Goal: Find specific page/section: Find specific page/section

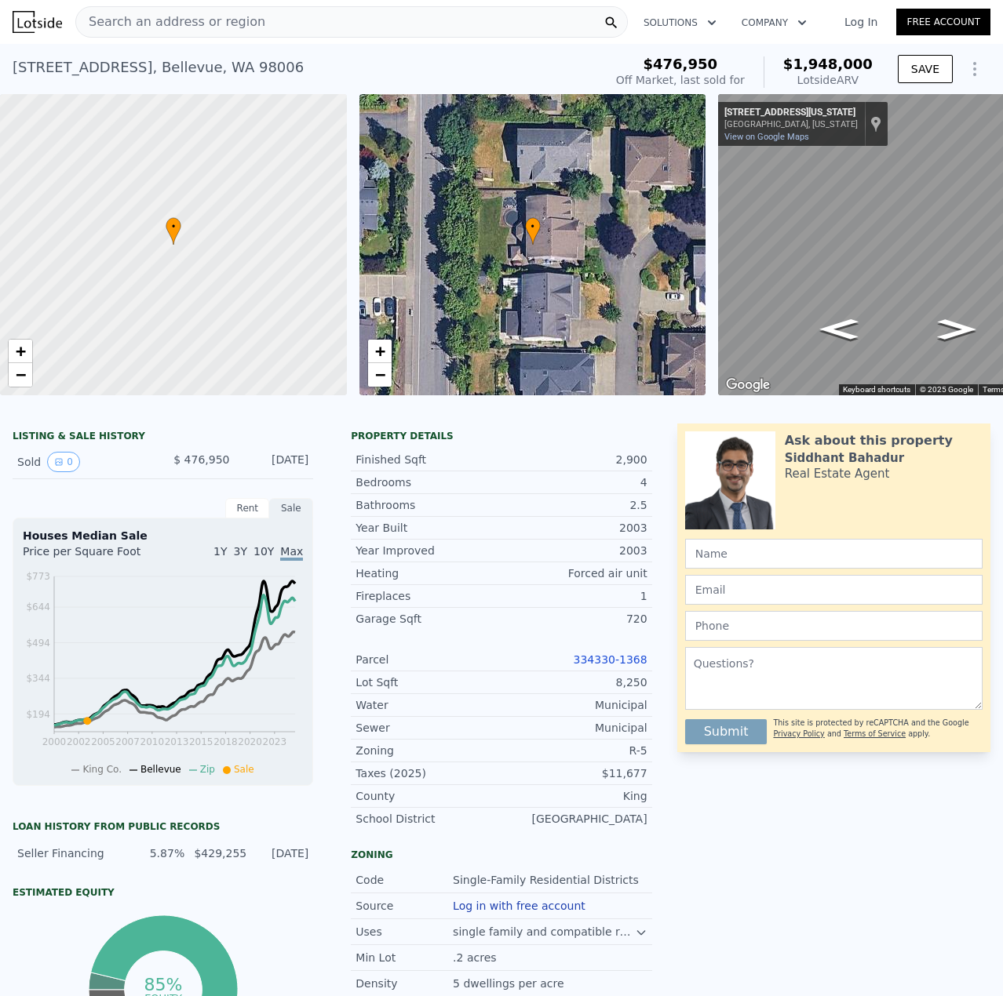
click at [307, 13] on div "Search an address or region" at bounding box center [351, 21] width 552 height 31
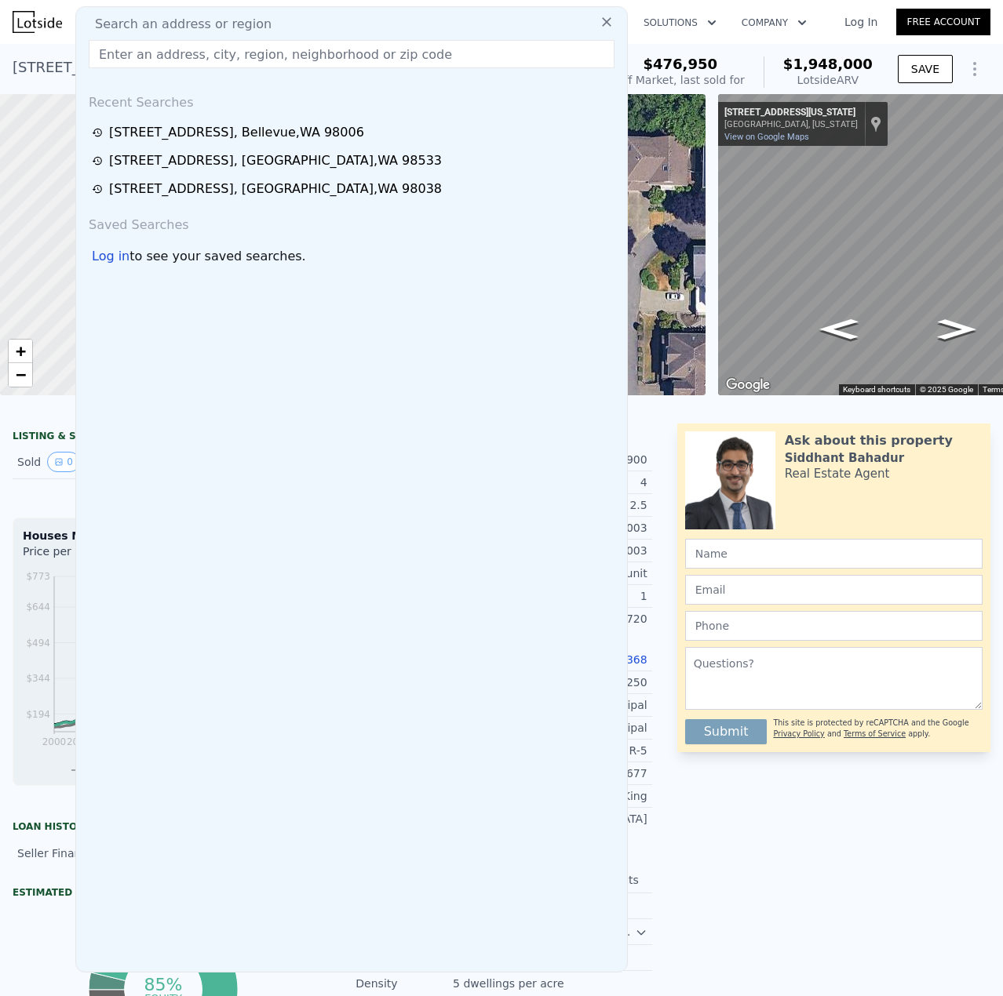
click at [301, 53] on input "text" at bounding box center [352, 54] width 526 height 28
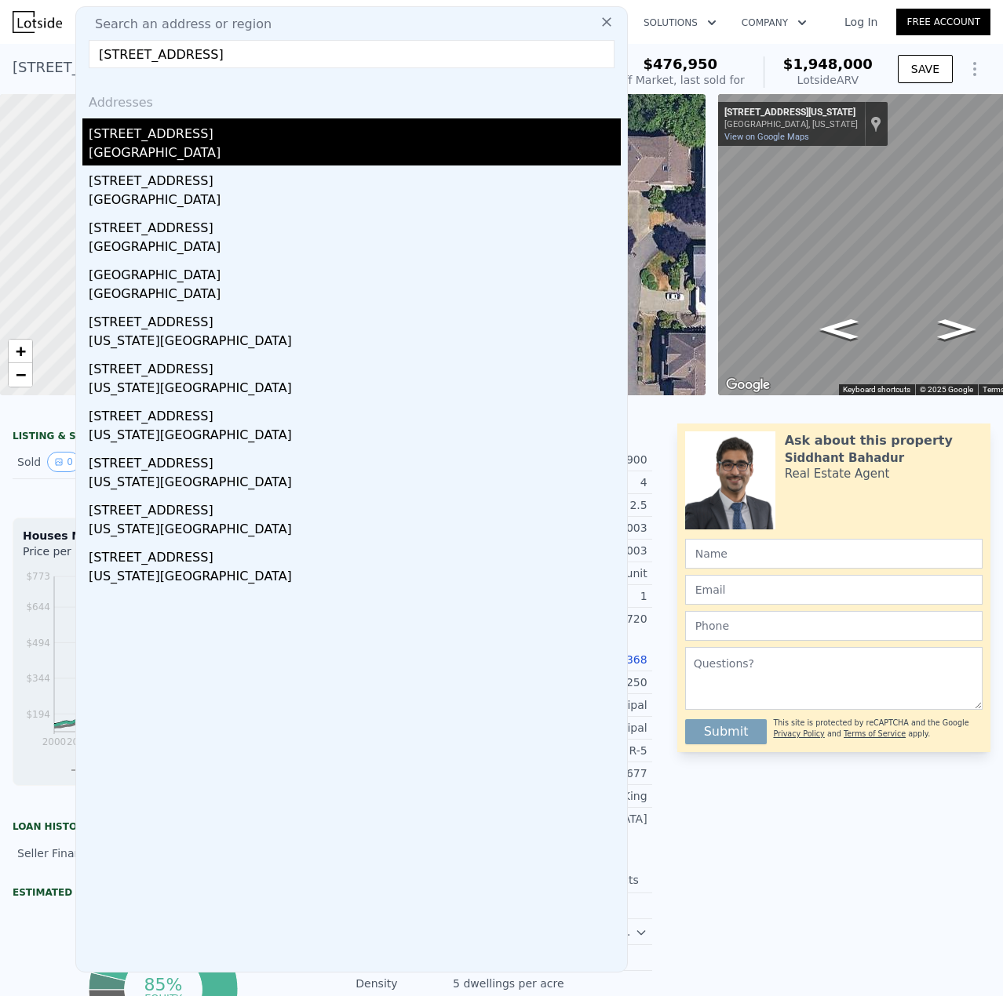
type input "[STREET_ADDRESS]"
click at [235, 144] on div "[GEOGRAPHIC_DATA]" at bounding box center [355, 155] width 532 height 22
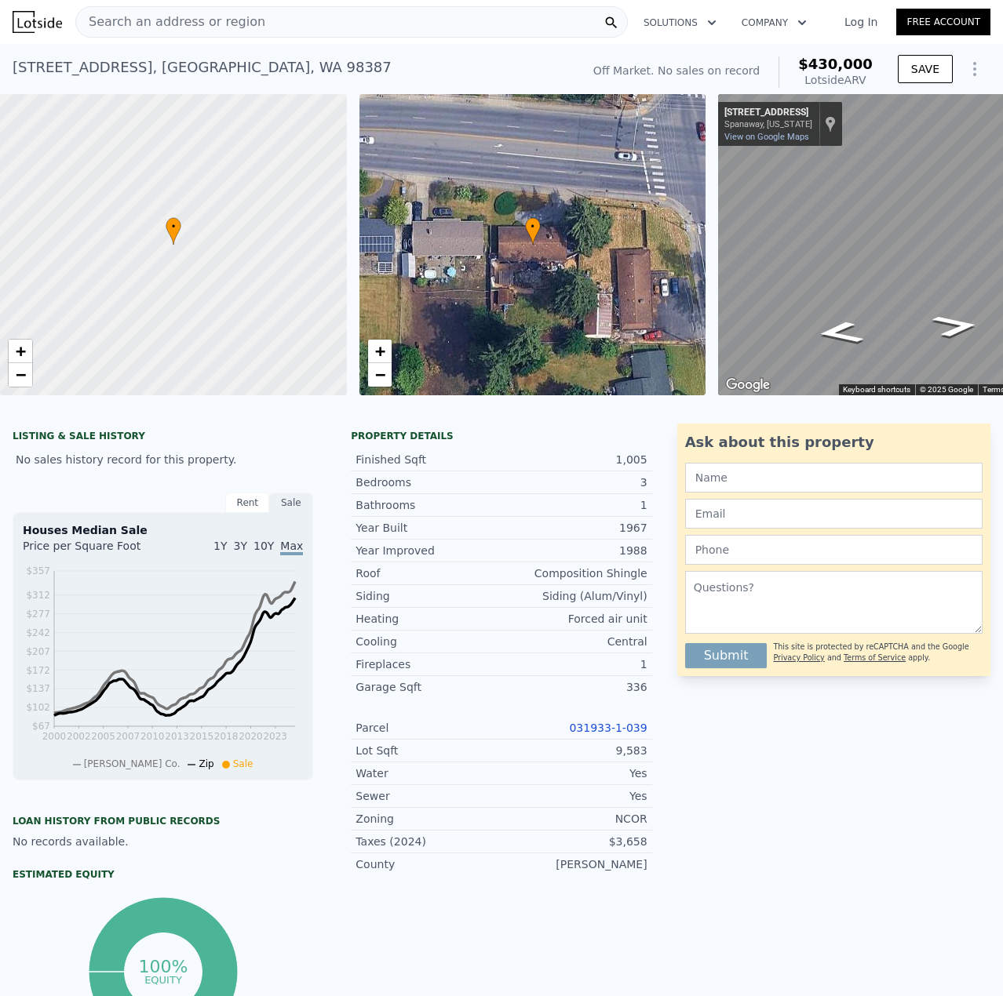
click at [625, 734] on link "031933-1-039" at bounding box center [608, 728] width 78 height 13
click at [946, 333] on icon "Go West, 176th St E" at bounding box center [955, 326] width 86 height 34
click at [839, 330] on icon "Go East, 176th St E" at bounding box center [839, 333] width 86 height 34
